Goal: Transaction & Acquisition: Purchase product/service

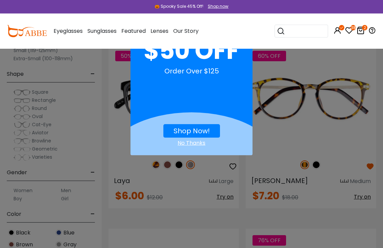
scroll to position [94, 0]
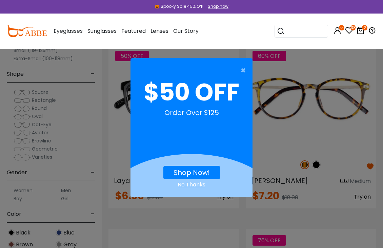
click at [208, 172] on link "Shop Now!" at bounding box center [191, 172] width 36 height 9
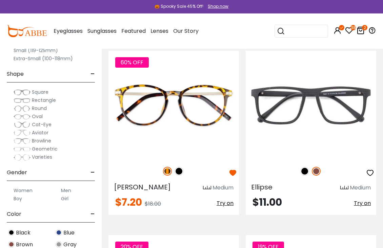
scroll to position [652, 0]
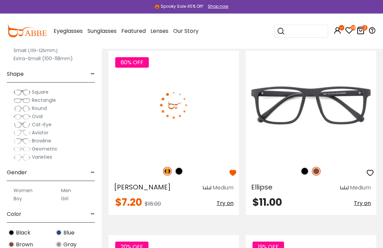
click at [213, 105] on img at bounding box center [173, 105] width 130 height 109
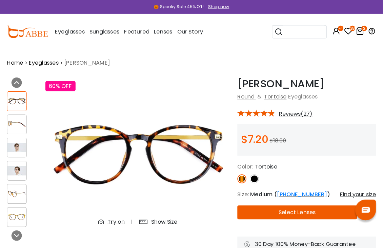
scroll to position [2, 0]
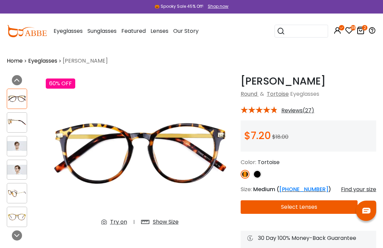
click at [26, 148] on img at bounding box center [17, 146] width 20 height 10
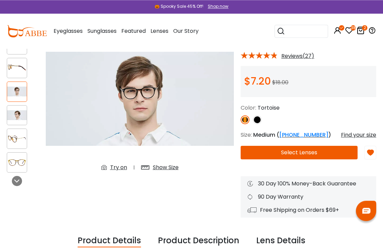
scroll to position [56, 0]
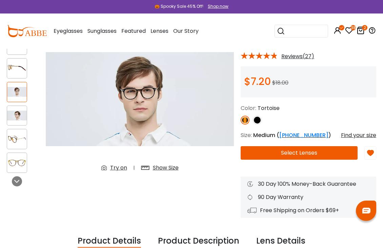
click at [312, 152] on button "Select Lenses" at bounding box center [298, 153] width 117 height 14
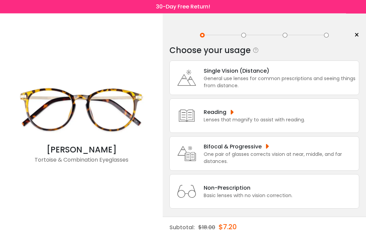
click at [269, 158] on div "One pair of glasses corrects vision at near, middle, and far distances." at bounding box center [280, 158] width 152 height 14
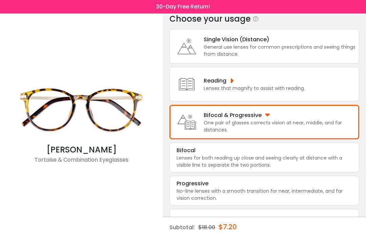
scroll to position [32, 0]
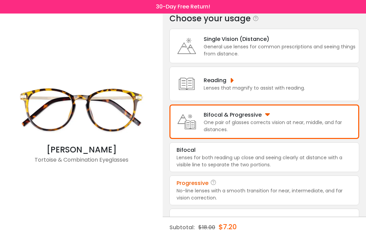
click at [268, 202] on div "No-line lenses with a smooth transition for near, intermediate, and far vision …" at bounding box center [263, 195] width 175 height 14
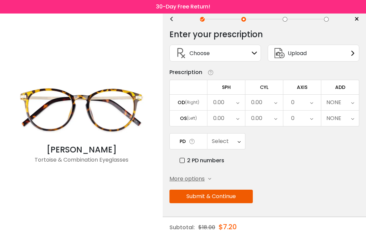
scroll to position [0, 0]
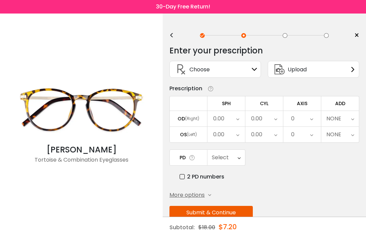
click at [240, 69] on div "Choose Sign In" at bounding box center [215, 69] width 84 height 16
click at [257, 72] on icon at bounding box center [254, 69] width 5 height 5
click at [342, 74] on div "Upload" at bounding box center [312, 69] width 91 height 17
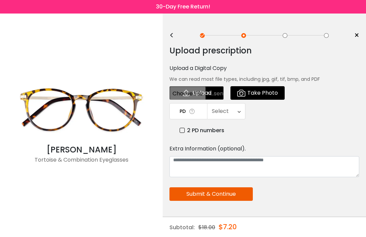
click at [211, 94] on input "file" at bounding box center [196, 93] width 54 height 14
type input "**********"
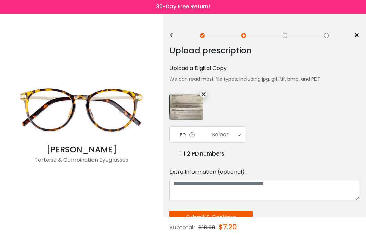
click at [240, 219] on button "Submit & Continue" at bounding box center [210, 218] width 83 height 14
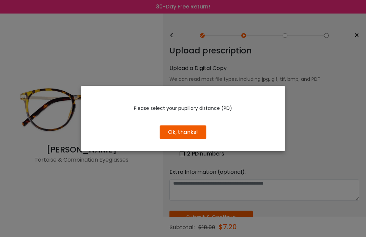
click at [190, 139] on button "Ok, thanks!" at bounding box center [182, 133] width 47 height 14
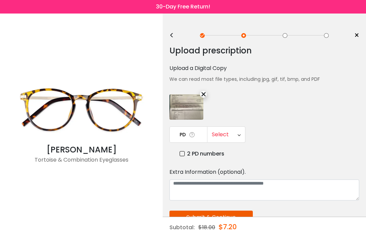
click at [239, 135] on icon at bounding box center [238, 135] width 3 height 16
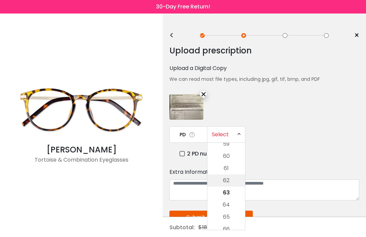
click at [227, 181] on li "62" at bounding box center [226, 181] width 38 height 12
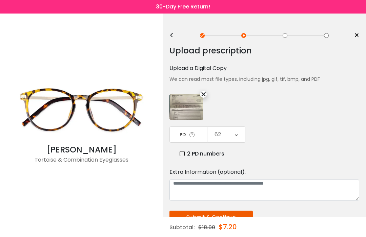
click at [233, 220] on button "Submit & Continue" at bounding box center [210, 218] width 83 height 14
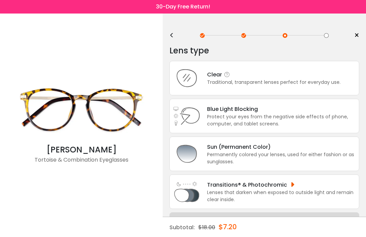
click at [252, 86] on div "Traditional, transparent lenses perfect for everyday use." at bounding box center [273, 82] width 133 height 7
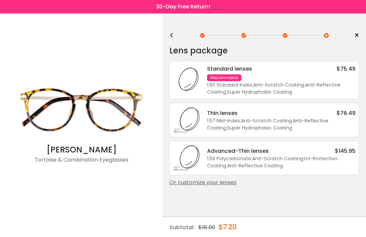
click at [342, 123] on div "1.57 Mid-Index ; Anti-Scratch Coating ; Anti-Reflective Coating ; Super Hydroph…" at bounding box center [281, 124] width 148 height 14
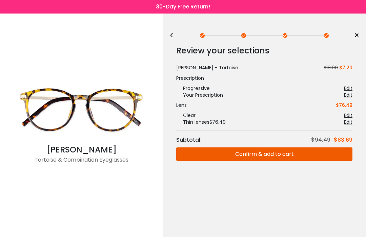
click at [294, 155] on button "Confirm & add to cart" at bounding box center [264, 155] width 176 height 14
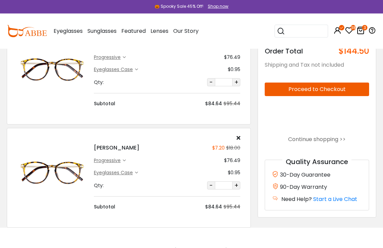
scroll to position [163, 0]
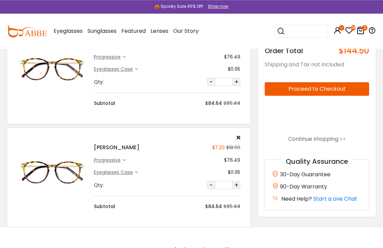
click at [241, 136] on div "[PERSON_NAME] $7.20 $18.00 progressive $76.49 $0.95" at bounding box center [166, 173] width 153 height 76
click at [239, 138] on icon at bounding box center [238, 137] width 4 height 5
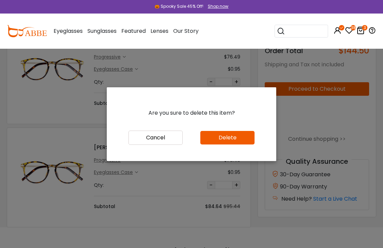
click at [235, 145] on button "Delete" at bounding box center [227, 138] width 54 height 14
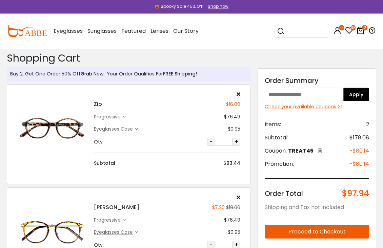
click at [325, 106] on div "Check your available coupons >>" at bounding box center [316, 106] width 104 height 7
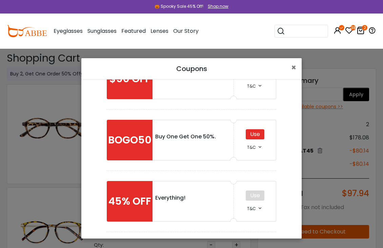
scroll to position [93, 0]
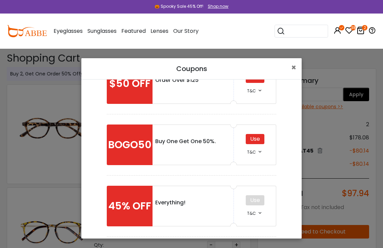
click at [259, 144] on div "Use" at bounding box center [254, 139] width 19 height 10
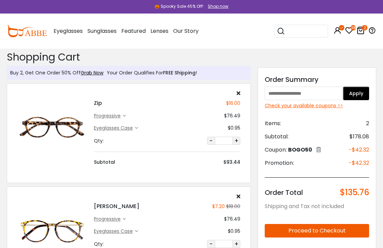
scroll to position [1, 0]
click at [321, 103] on div "Check your available coupons >>" at bounding box center [316, 105] width 104 height 7
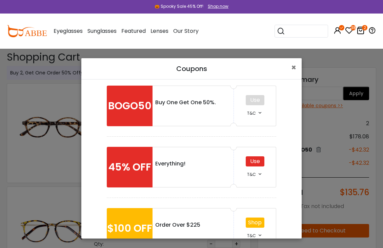
scroll to position [134, 0]
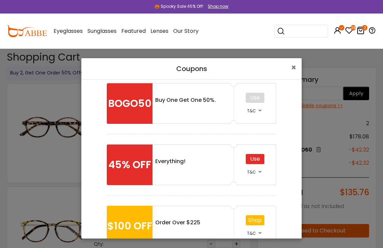
click at [258, 160] on div "Use" at bounding box center [254, 159] width 19 height 10
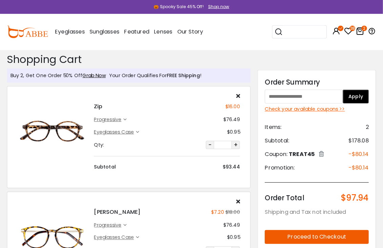
scroll to position [1, 0]
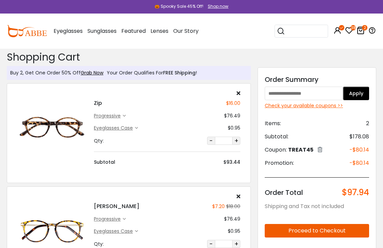
click at [140, 31] on span "Featured" at bounding box center [133, 31] width 24 height 8
click at [139, 31] on span "Featured" at bounding box center [133, 31] width 24 height 8
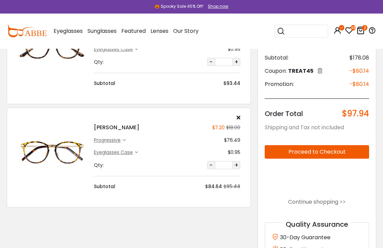
scroll to position [73, 0]
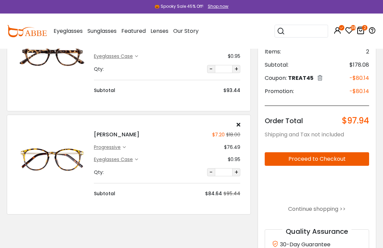
click at [137, 32] on span "Featured" at bounding box center [133, 31] width 24 height 8
click at [138, 31] on span "Featured" at bounding box center [133, 31] width 24 height 8
click at [32, 30] on img at bounding box center [27, 31] width 40 height 12
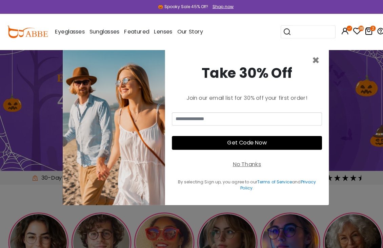
scroll to position [2, 0]
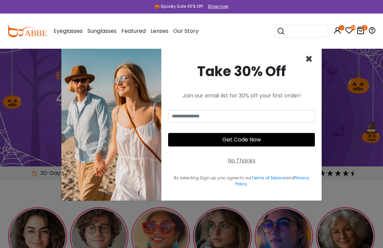
click at [312, 68] on span "×" at bounding box center [309, 58] width 8 height 17
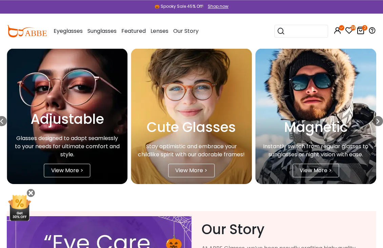
scroll to position [1097, 0]
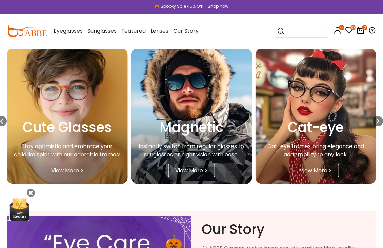
click at [78, 177] on div "View More >" at bounding box center [67, 171] width 46 height 14
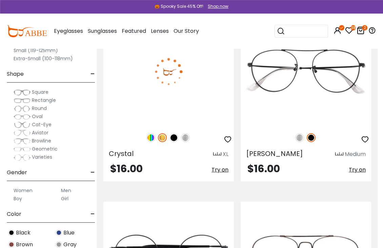
scroll to position [2366, 5]
click at [150, 137] on img at bounding box center [150, 137] width 9 height 9
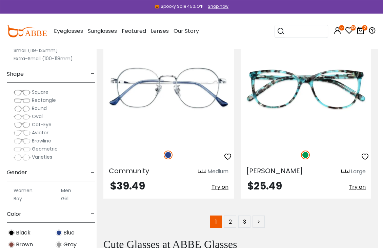
scroll to position [5686, 5]
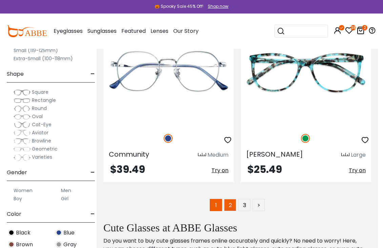
click at [232, 204] on link "2" at bounding box center [230, 205] width 12 height 12
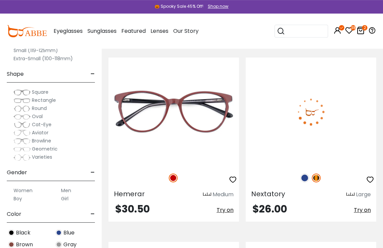
scroll to position [2695, 0]
click at [273, 195] on span "Nextatory" at bounding box center [268, 193] width 34 height 9
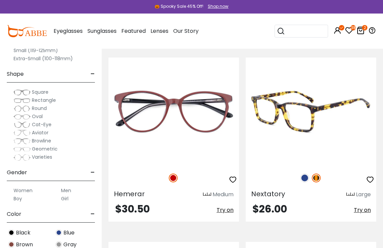
click at [314, 119] on img at bounding box center [310, 112] width 130 height 109
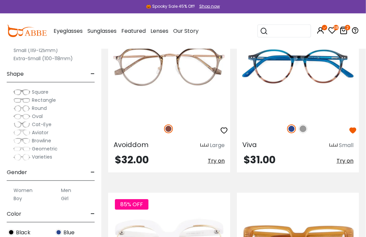
scroll to position [3179, 0]
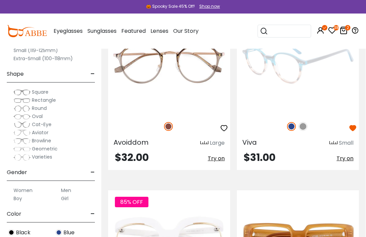
click at [303, 127] on img at bounding box center [302, 126] width 9 height 9
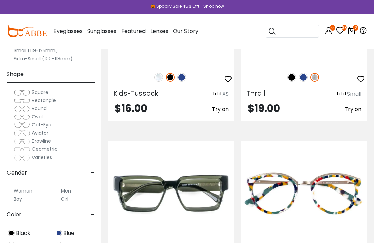
scroll to position [3832, 0]
